Goal: Find specific page/section: Find specific page/section

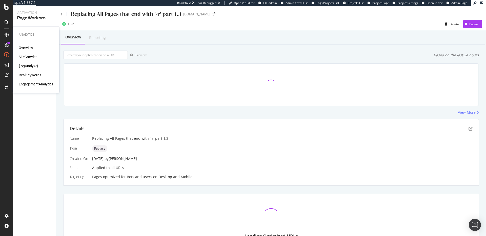
click at [26, 66] on div "LogAnalyzer" at bounding box center [29, 66] width 20 height 5
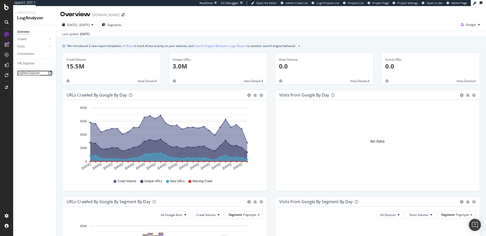
click at [38, 72] on div "Logfiles Explorer" at bounding box center [28, 73] width 23 height 5
